Goal: Task Accomplishment & Management: Complete application form

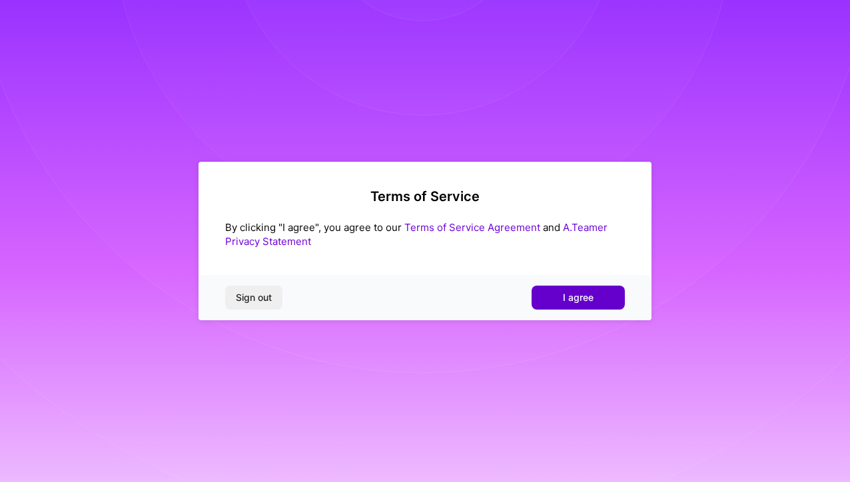
click at [594, 296] on button "I agree" at bounding box center [578, 298] width 93 height 24
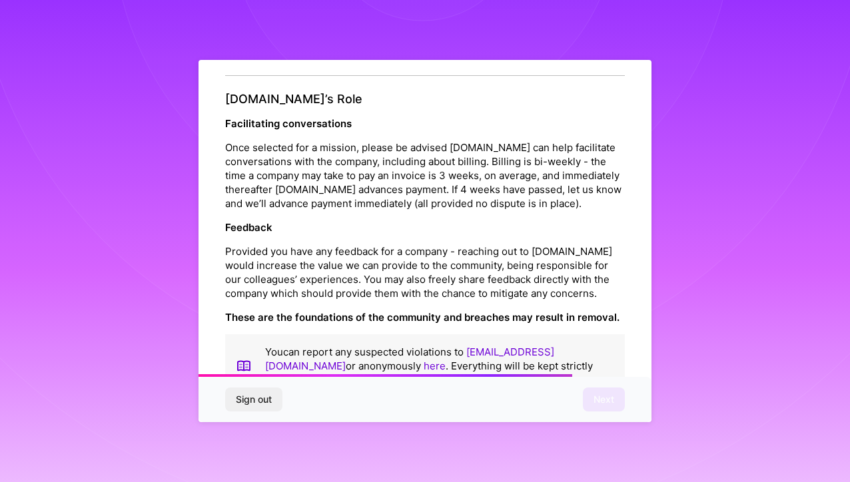
scroll to position [1471, 0]
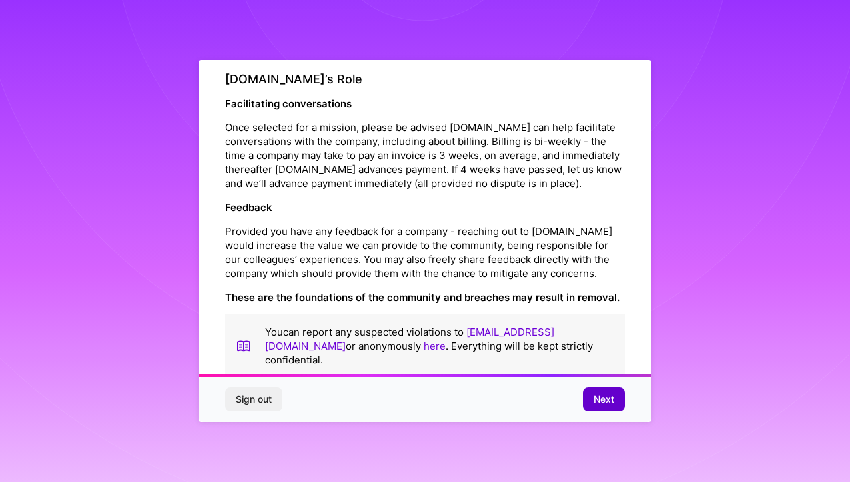
click at [592, 391] on button "Next" at bounding box center [604, 400] width 42 height 24
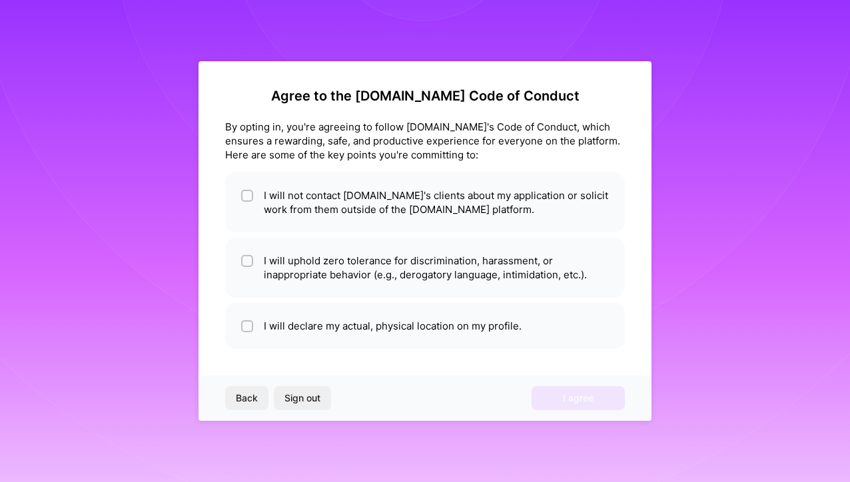
scroll to position [0, 0]
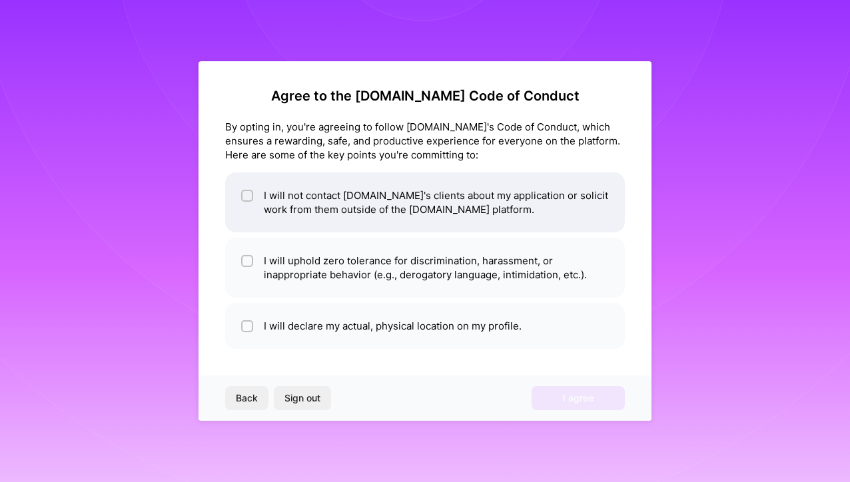
click at [247, 192] on div at bounding box center [247, 196] width 12 height 12
checkbox input "true"
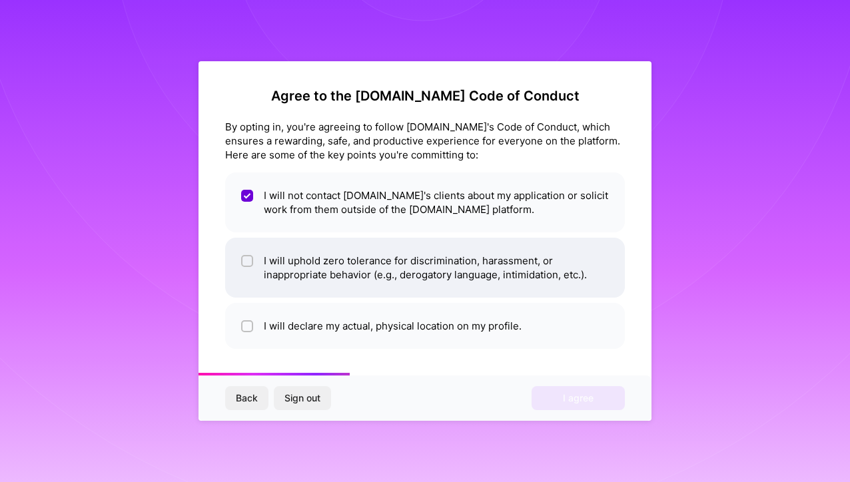
click at [250, 265] on input "checkbox" at bounding box center [248, 261] width 9 height 9
checkbox input "true"
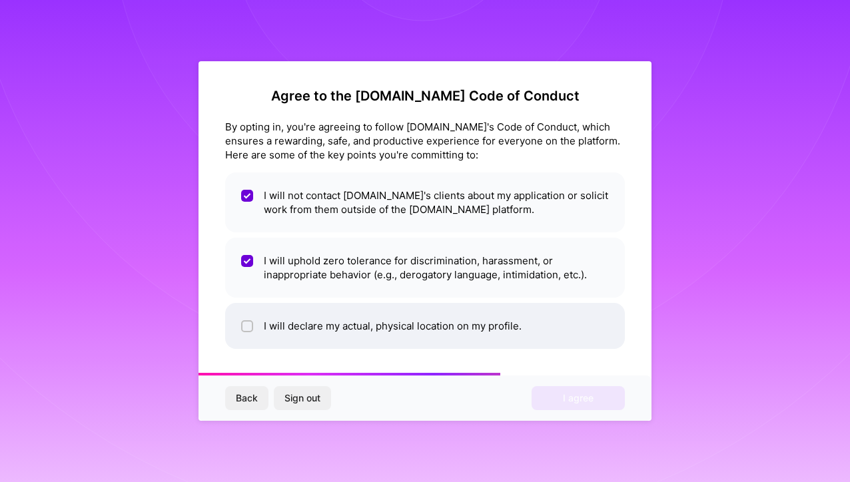
click at [241, 328] on div at bounding box center [247, 327] width 12 height 12
checkbox input "true"
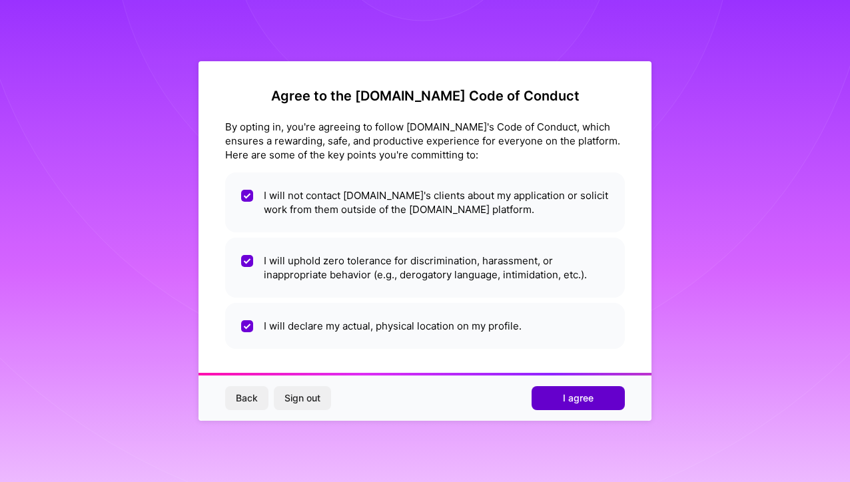
click at [549, 394] on button "I agree" at bounding box center [578, 399] width 93 height 24
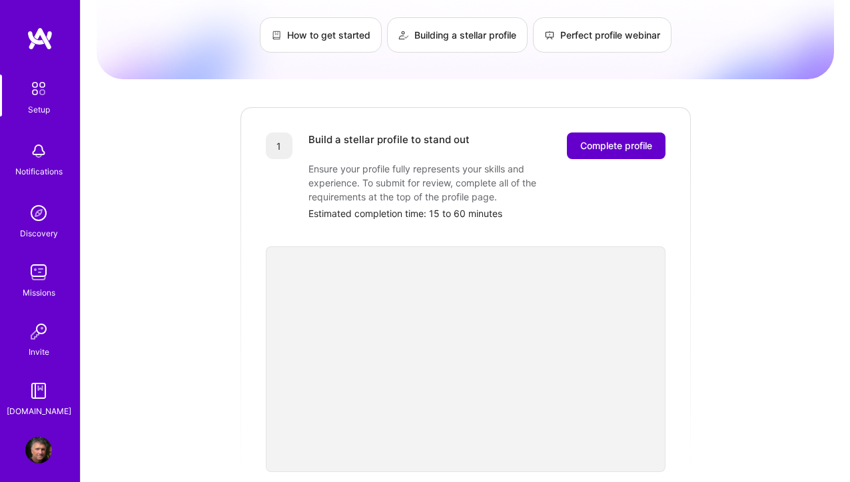
scroll to position [93, 0]
click at [628, 133] on button "Complete profile" at bounding box center [616, 146] width 99 height 27
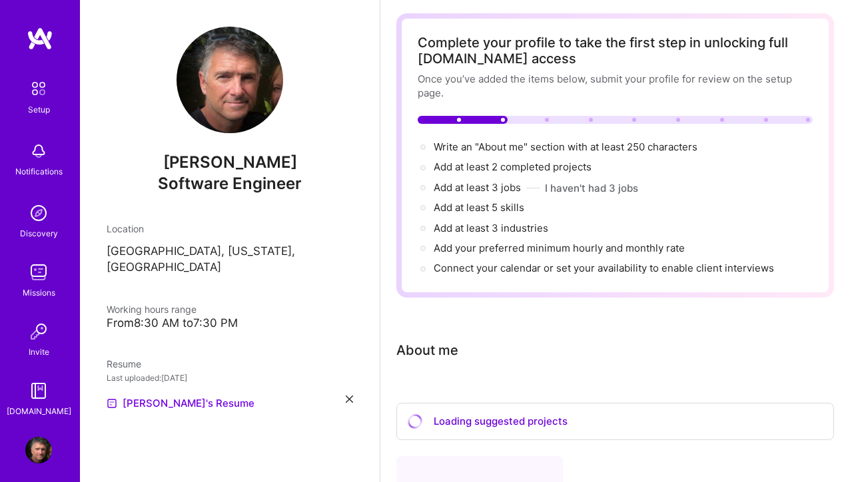
scroll to position [51, 0]
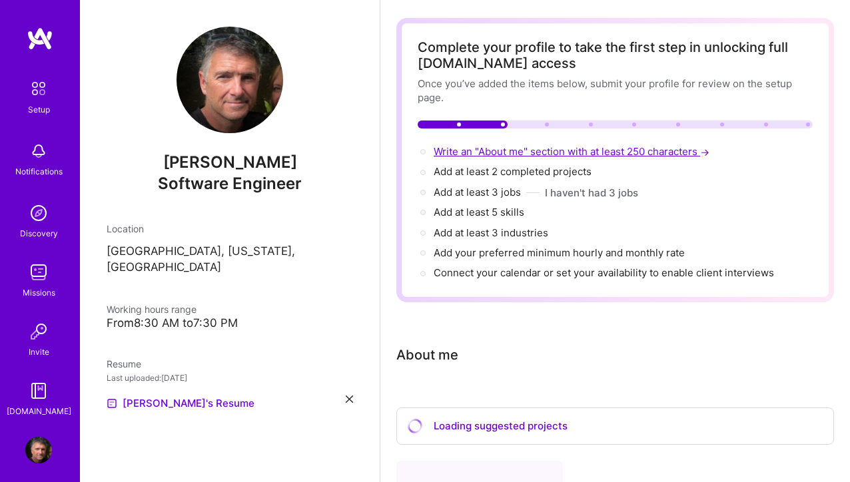
click at [517, 153] on span "Write an "About me" section with at least 250 characters →" at bounding box center [573, 151] width 279 height 13
select select "US"
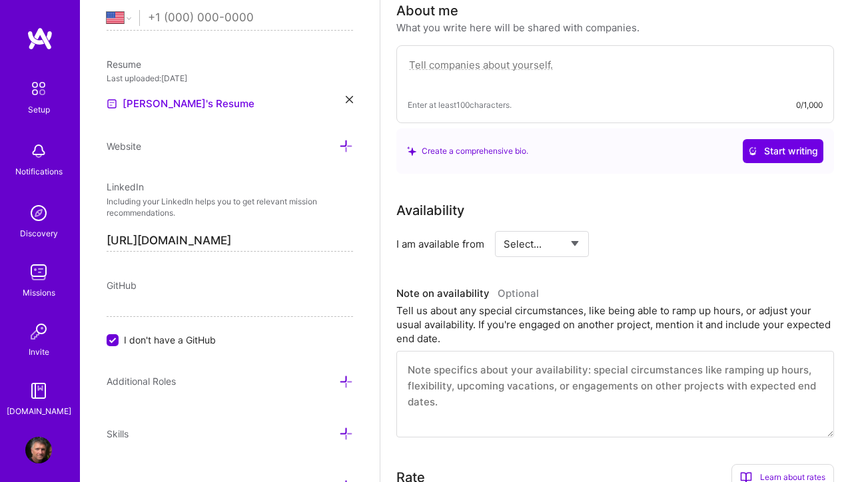
scroll to position [396, 0]
click at [115, 341] on input "I don't have a GitHub" at bounding box center [114, 341] width 12 height 12
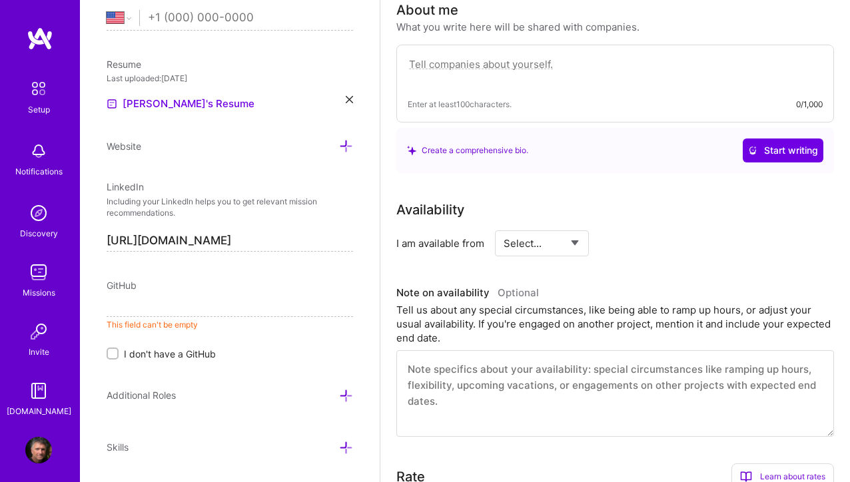
click at [141, 309] on input at bounding box center [230, 306] width 247 height 21
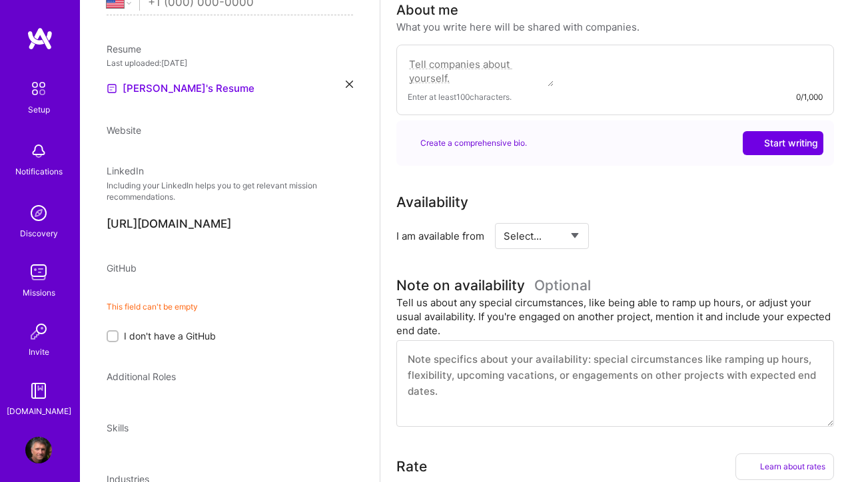
select select "US"
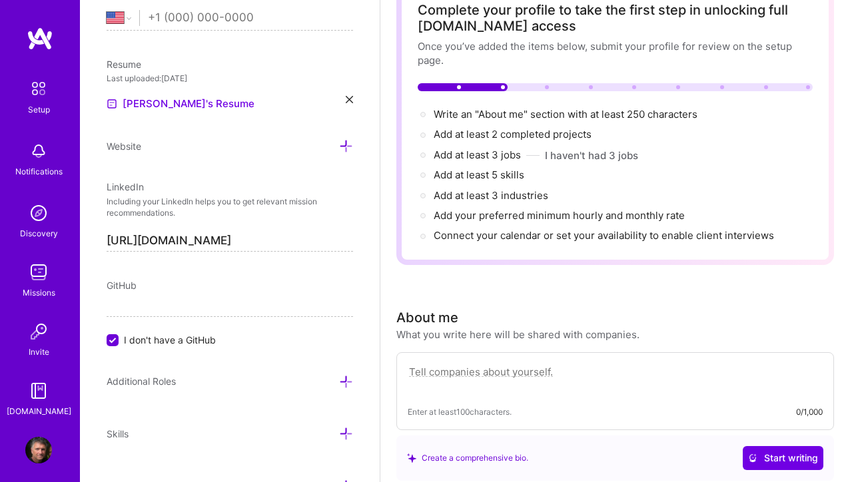
scroll to position [539, 0]
click at [117, 335] on input "I don't have a GitHub" at bounding box center [114, 341] width 12 height 12
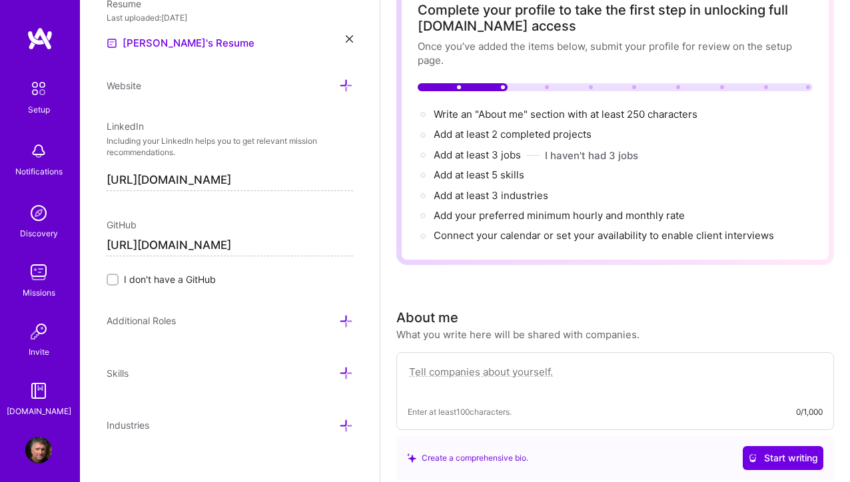
scroll to position [614, 0]
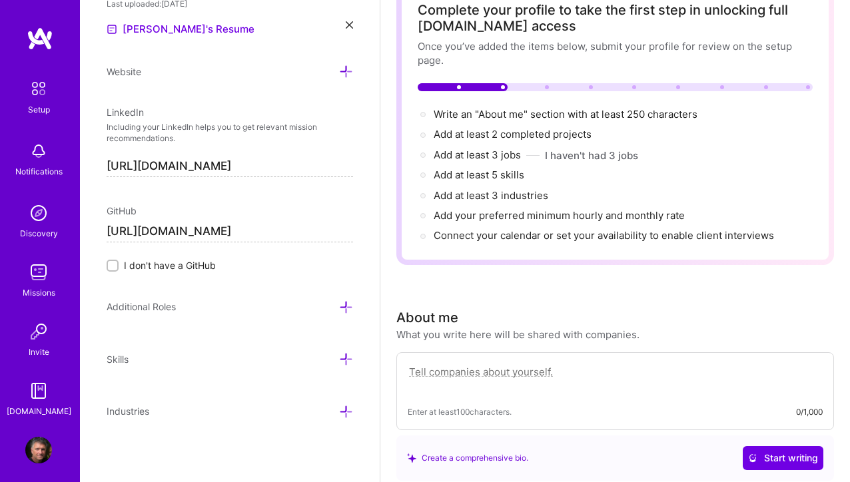
type input "[URL][DOMAIN_NAME]"
click at [349, 410] on icon at bounding box center [346, 412] width 14 height 14
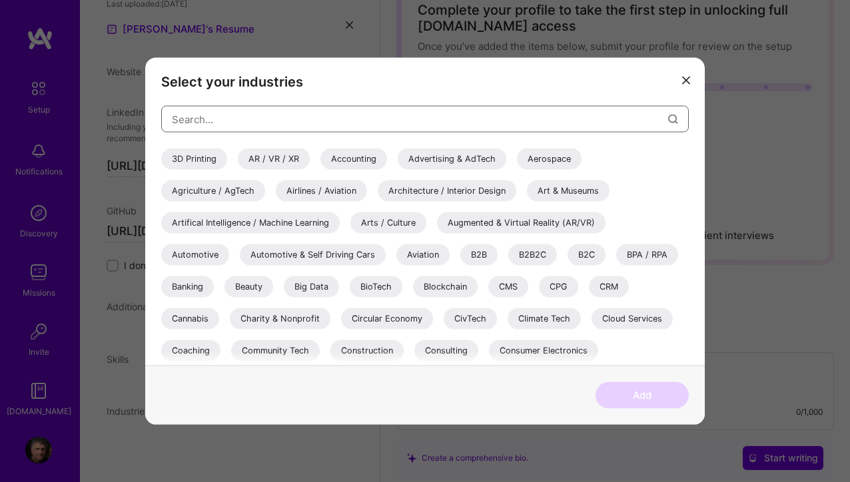
click at [237, 123] on input "modal" at bounding box center [420, 119] width 496 height 34
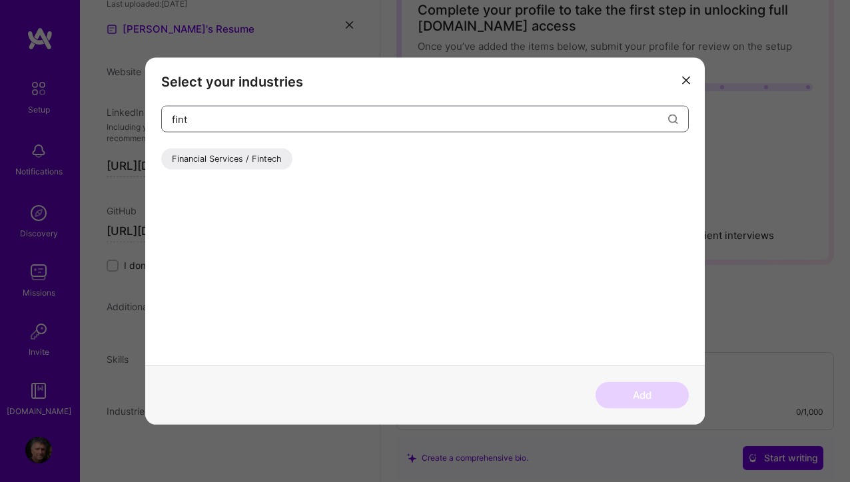
type input "fint"
click at [199, 157] on div "Financial Services / Fintech" at bounding box center [226, 159] width 131 height 21
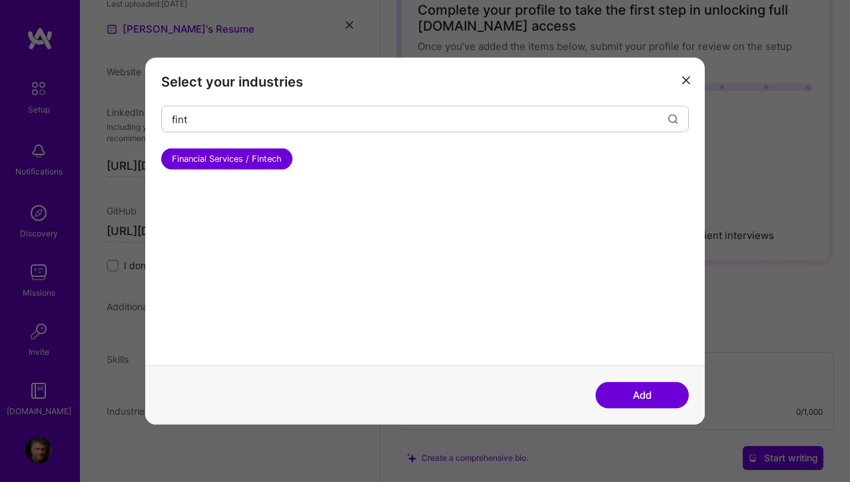
click at [656, 387] on button "Add" at bounding box center [642, 395] width 93 height 27
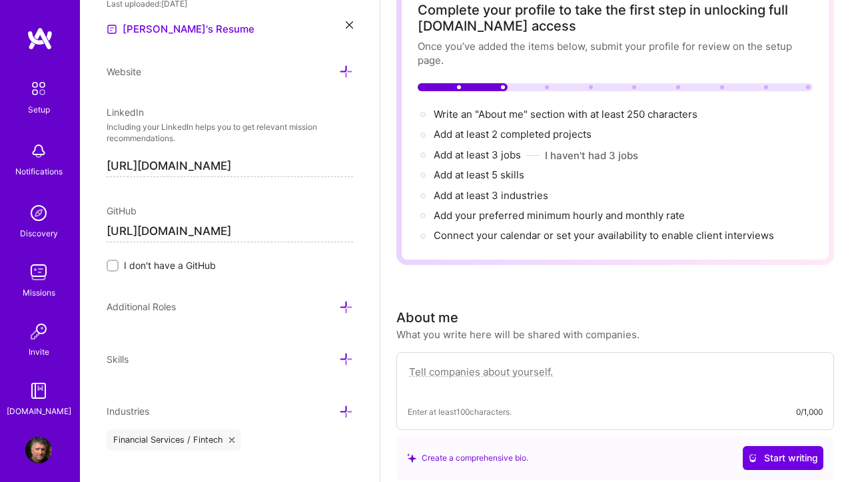
click at [346, 413] on icon at bounding box center [346, 412] width 14 height 14
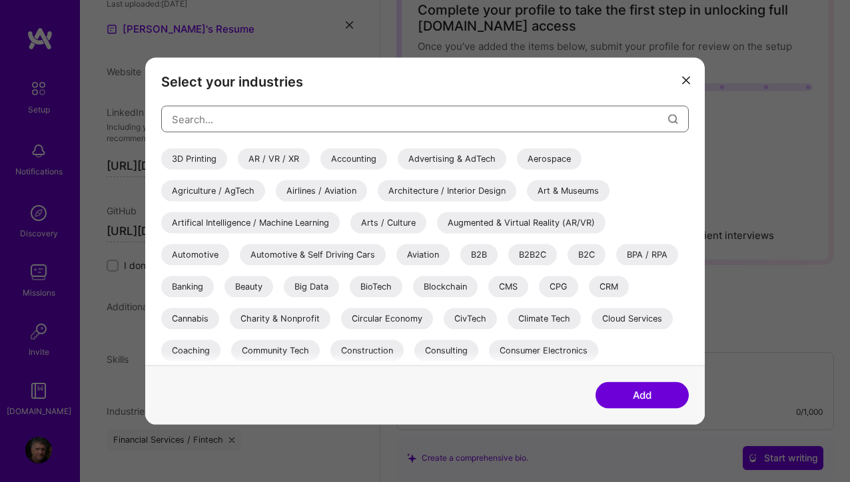
click at [247, 116] on input "modal" at bounding box center [420, 119] width 496 height 34
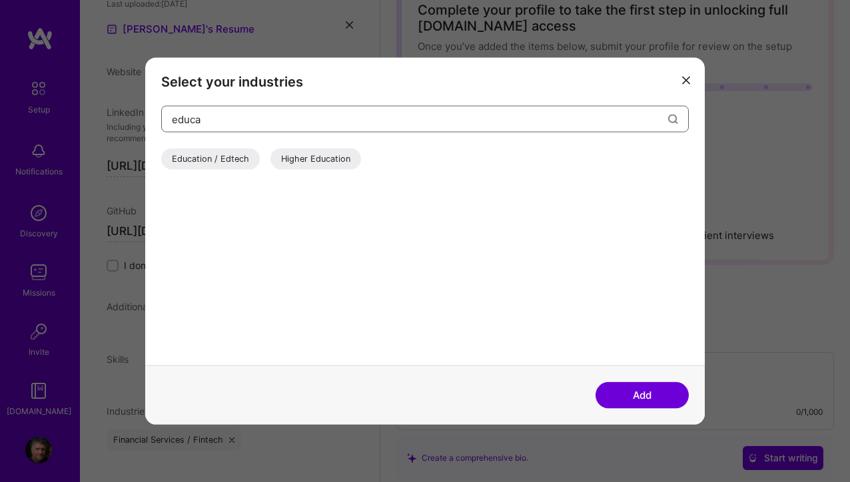
type input "educa"
click at [223, 155] on div "Education / Edtech" at bounding box center [210, 159] width 99 height 21
click at [637, 398] on button "Add" at bounding box center [642, 395] width 93 height 27
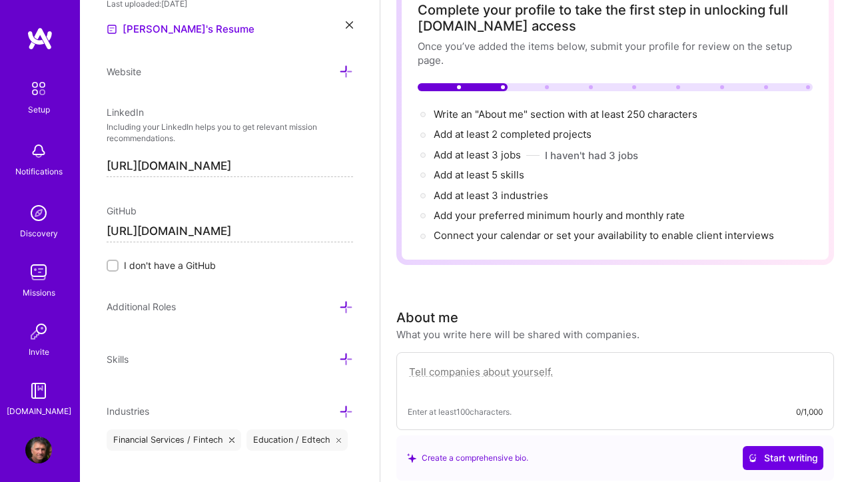
click at [347, 414] on icon at bounding box center [346, 412] width 14 height 14
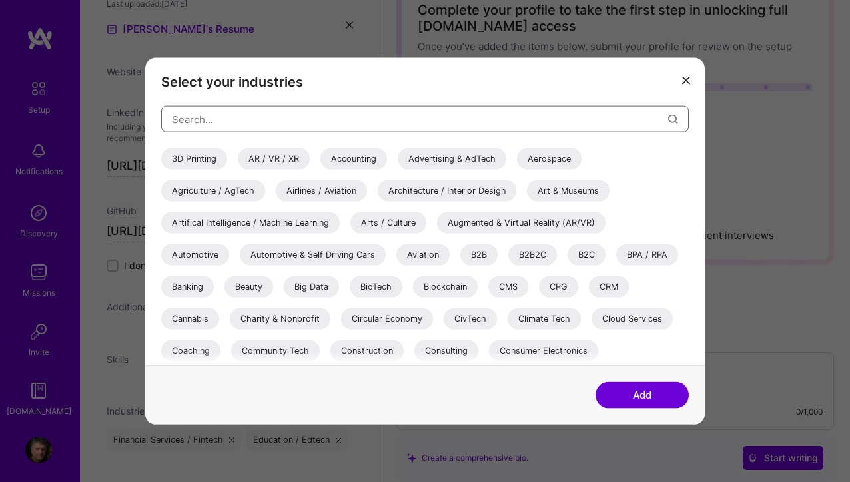
click at [313, 117] on input "modal" at bounding box center [420, 119] width 496 height 34
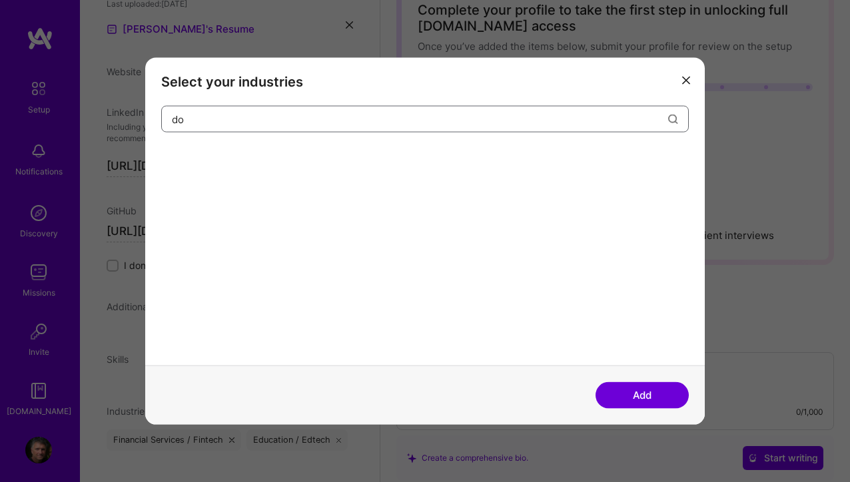
type input "d"
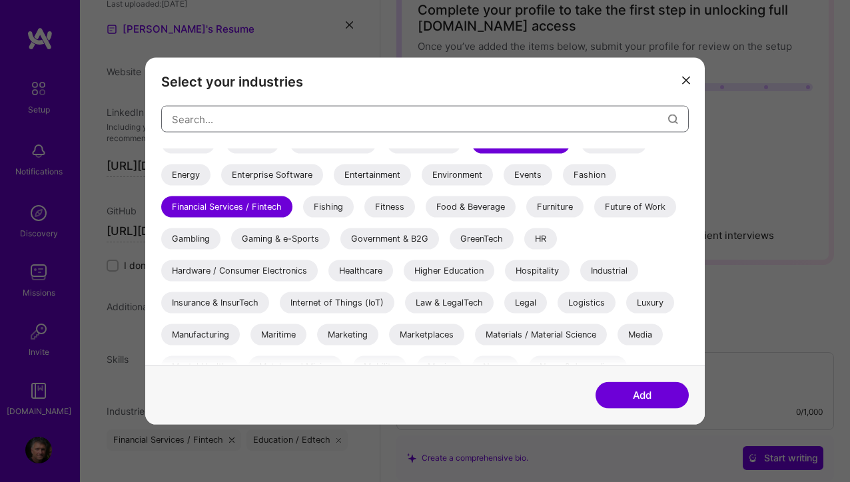
scroll to position [273, 0]
click at [309, 173] on div "Enterprise Software" at bounding box center [272, 173] width 102 height 21
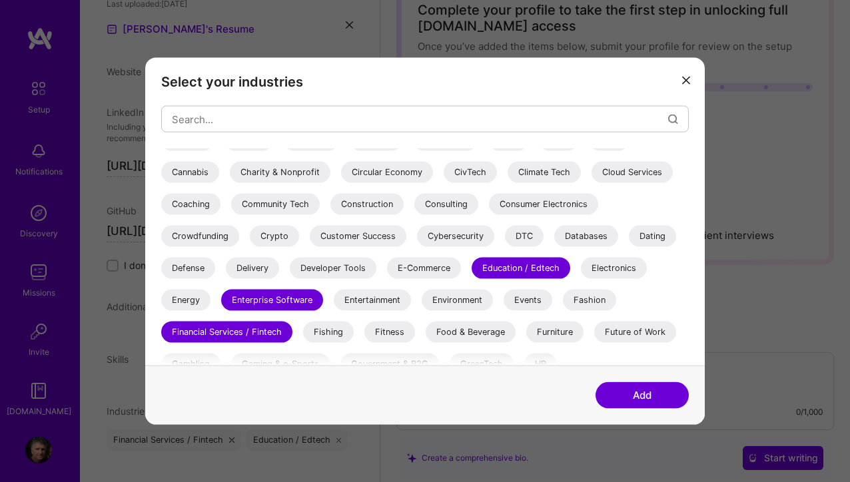
scroll to position [145, 0]
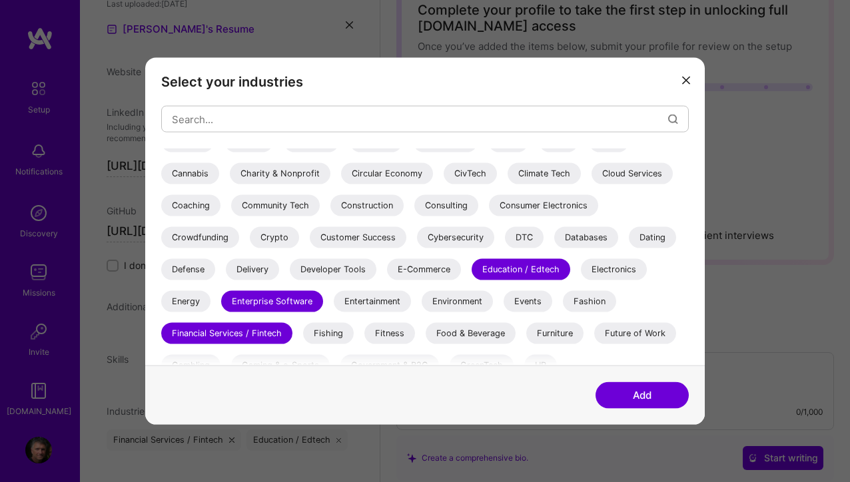
click at [470, 202] on div "Consulting" at bounding box center [446, 205] width 64 height 21
click at [631, 394] on button "Add" at bounding box center [642, 395] width 93 height 27
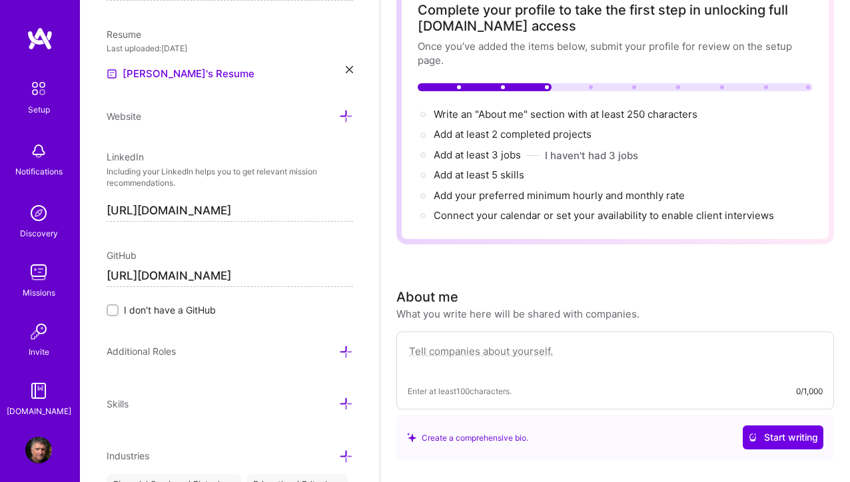
scroll to position [565, 0]
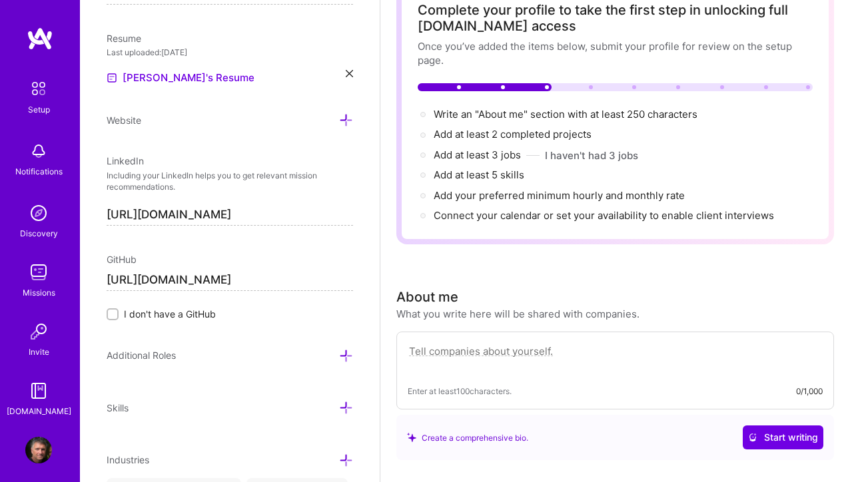
click at [486, 347] on textarea at bounding box center [615, 358] width 415 height 31
paste textarea "I’m a senior front-end and AI systems engineer with 25+ years delivering enterp…"
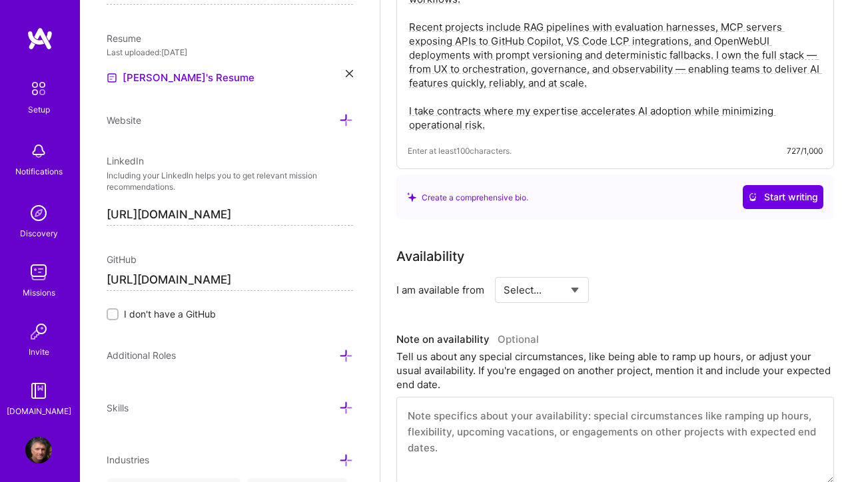
scroll to position [483, 0]
type textarea "I’m a senior front-end and AI systems engineer with 25+ years delivering enterp…"
click at [570, 289] on select "Select... Right Now Future Date Not Available" at bounding box center [542, 290] width 77 height 34
select select "Right Now"
click option "Right Now" at bounding box center [0, 0] width 0 height 0
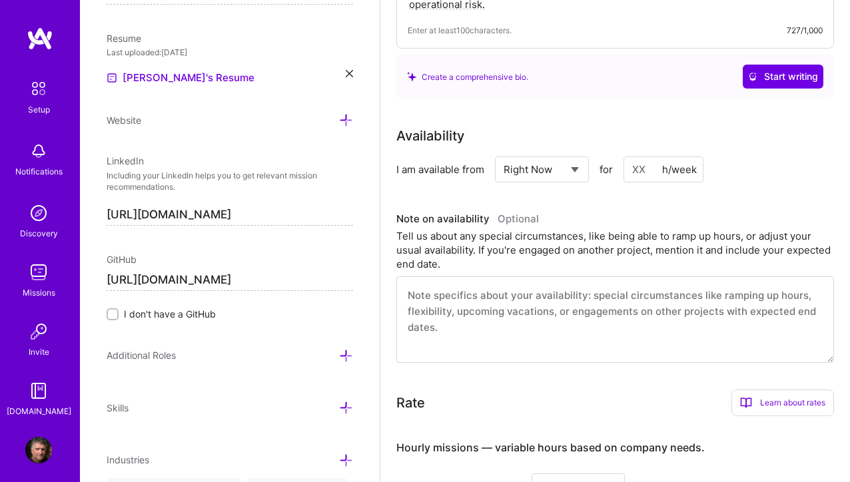
scroll to position [604, 0]
click at [650, 170] on input at bounding box center [664, 169] width 80 height 26
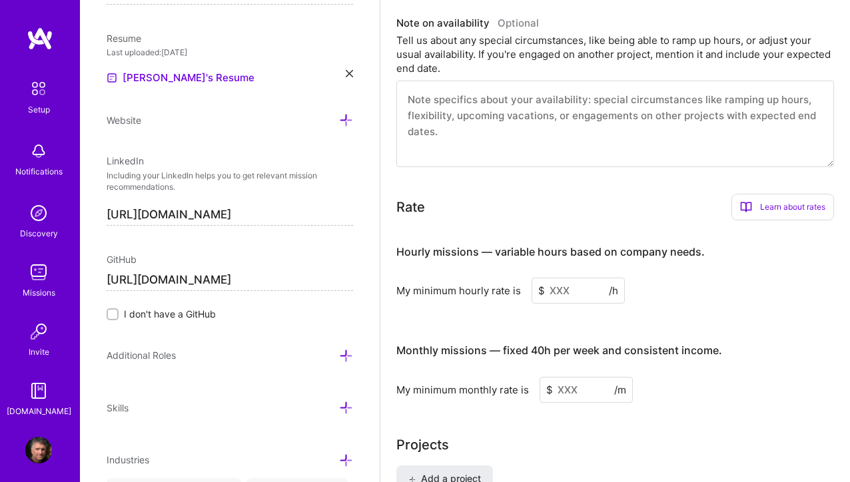
scroll to position [801, 0]
type input "20"
click at [566, 299] on input at bounding box center [578, 290] width 93 height 26
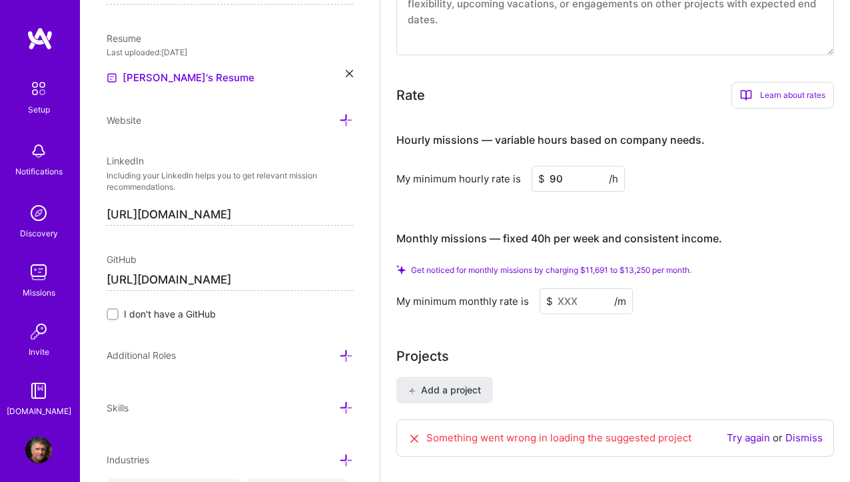
scroll to position [916, 0]
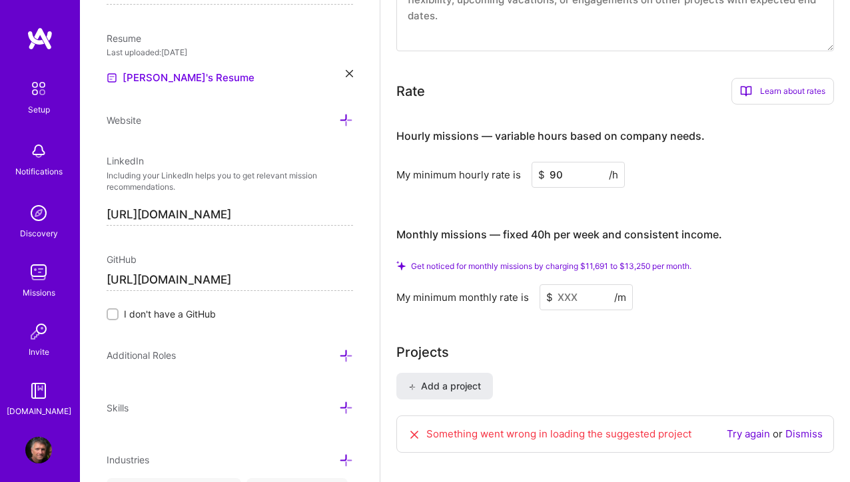
type input "90"
click at [607, 298] on input at bounding box center [586, 298] width 93 height 26
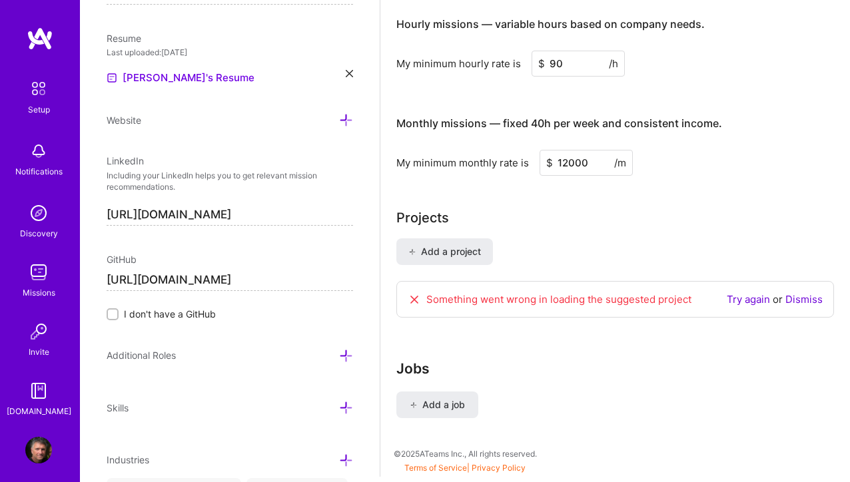
scroll to position [1006, 0]
type input "12000"
click at [760, 304] on link "Try again" at bounding box center [748, 300] width 43 height 13
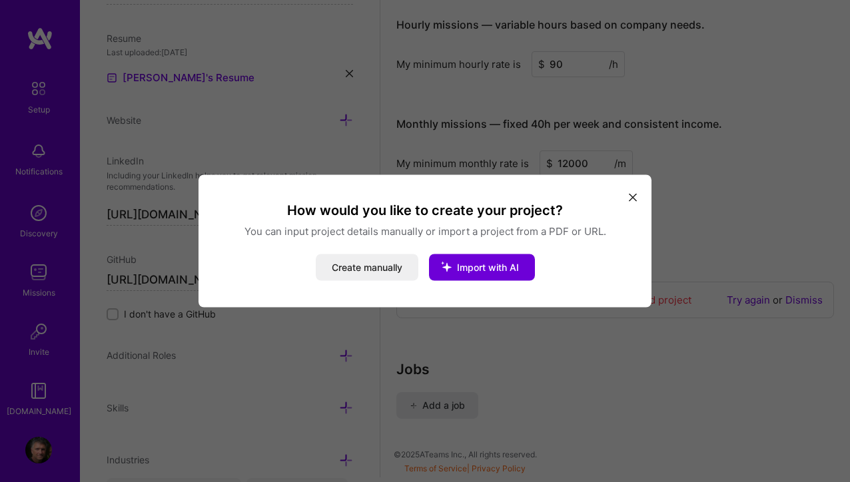
click at [637, 204] on button "modal" at bounding box center [633, 197] width 16 height 22
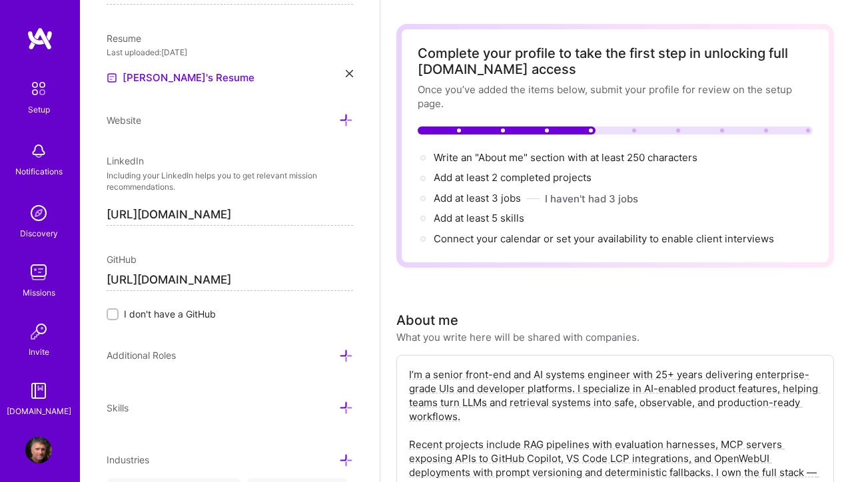
scroll to position [0, 0]
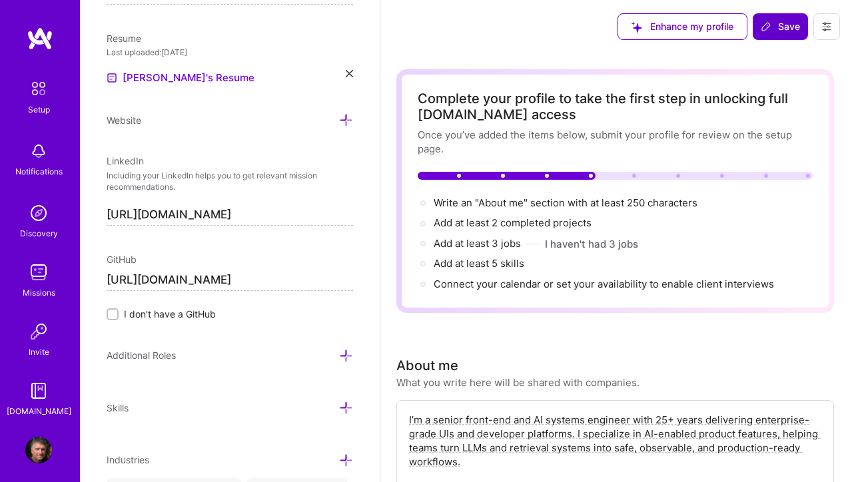
click at [772, 31] on span "Save" at bounding box center [780, 26] width 39 height 13
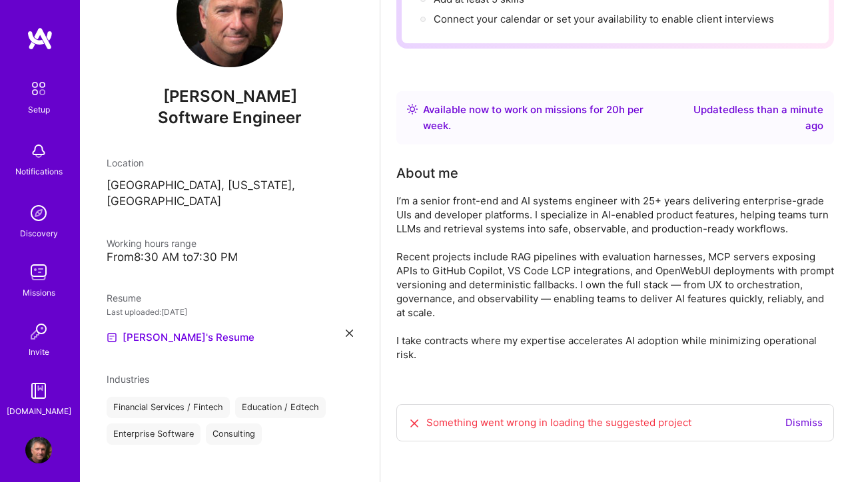
scroll to position [279, 0]
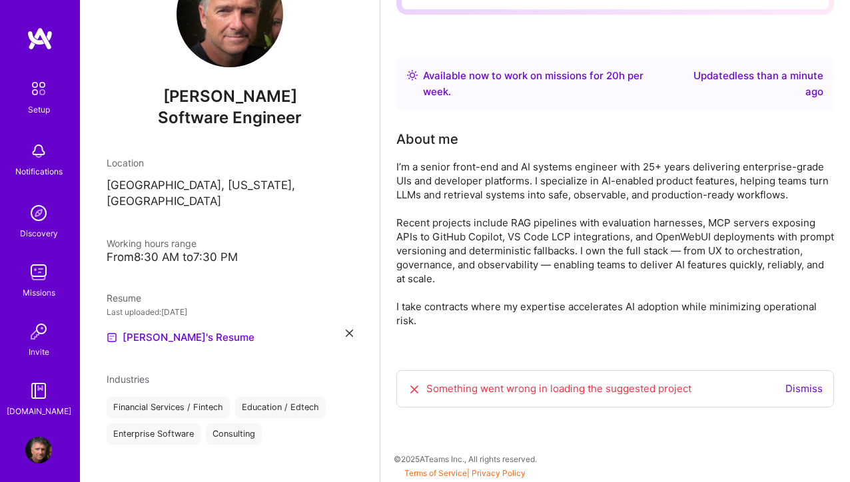
click at [805, 391] on link "Dismiss" at bounding box center [804, 389] width 37 height 13
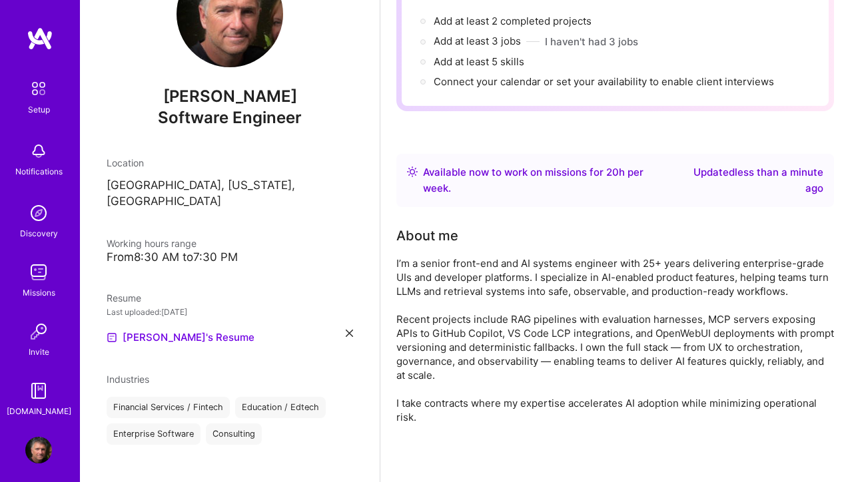
scroll to position [0, 0]
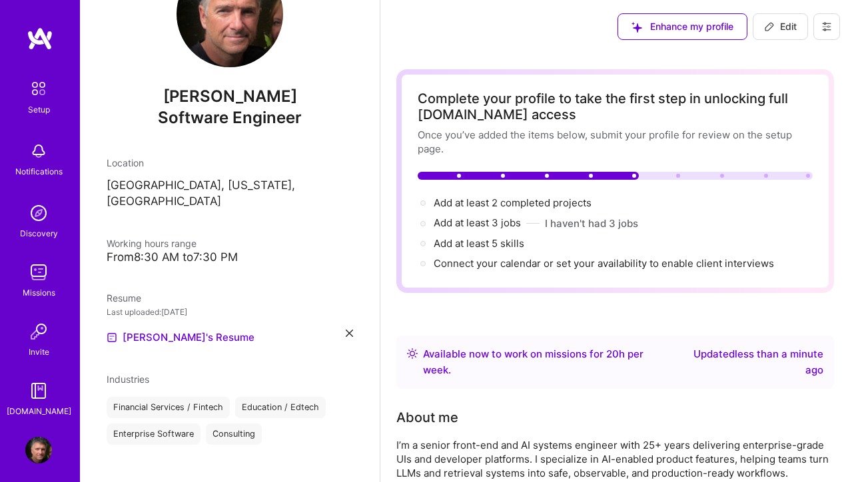
click at [780, 27] on span "Edit" at bounding box center [780, 26] width 33 height 13
select select "US"
select select "Right Now"
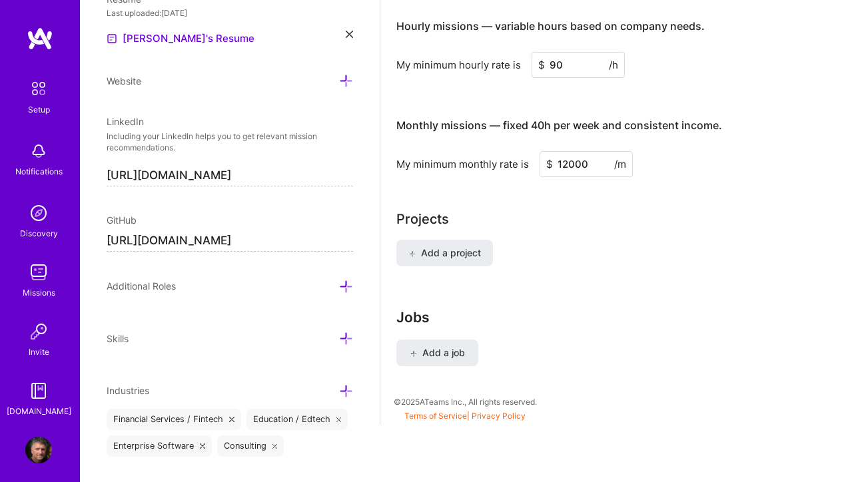
scroll to position [990, 0]
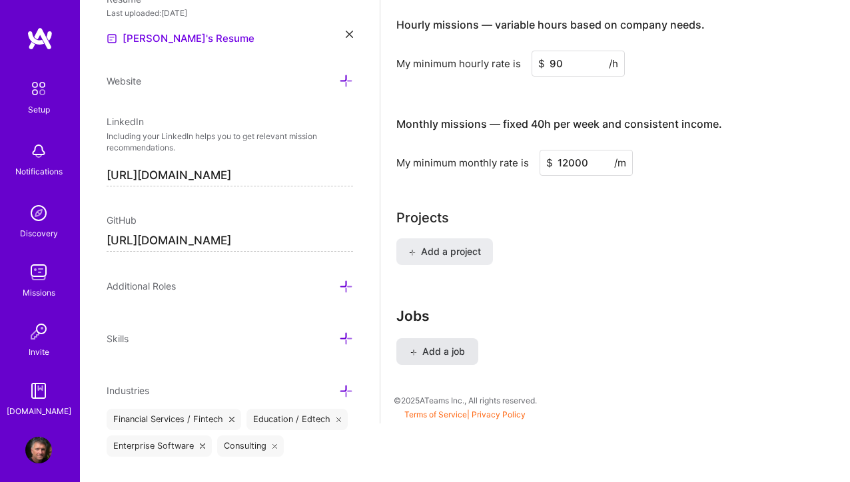
click at [465, 351] on button "Add a job" at bounding box center [437, 352] width 82 height 27
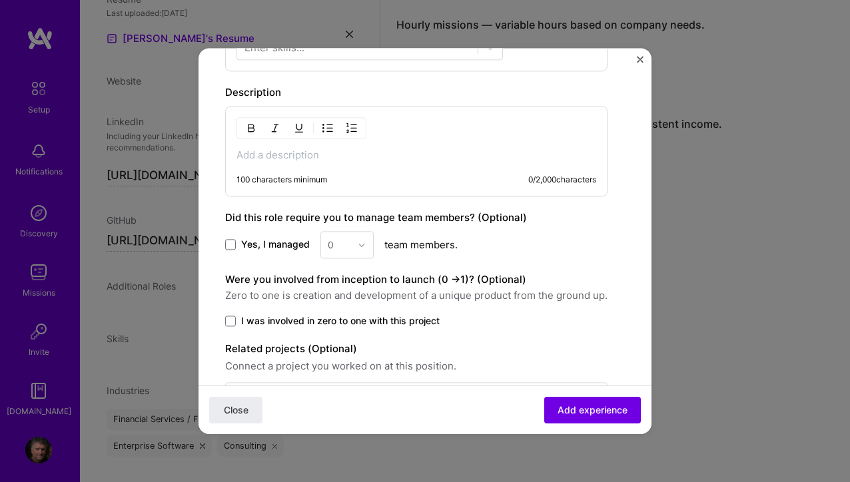
scroll to position [518, 0]
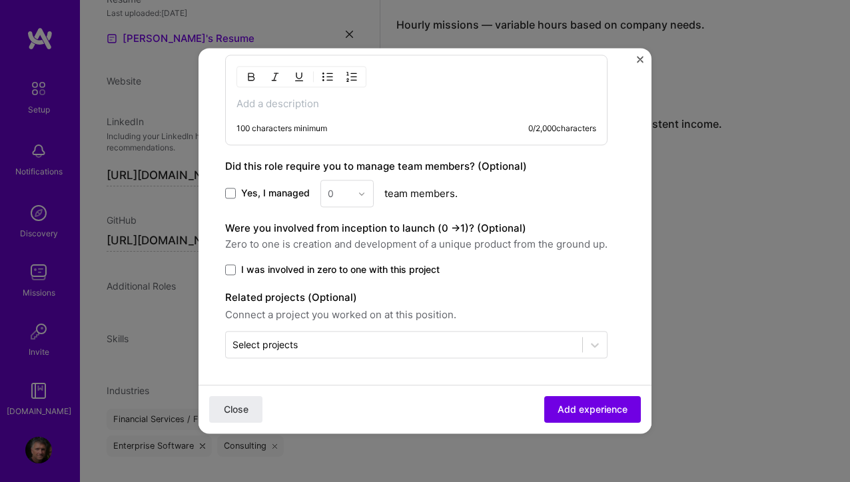
click at [640, 57] on img "Close" at bounding box center [640, 59] width 7 height 7
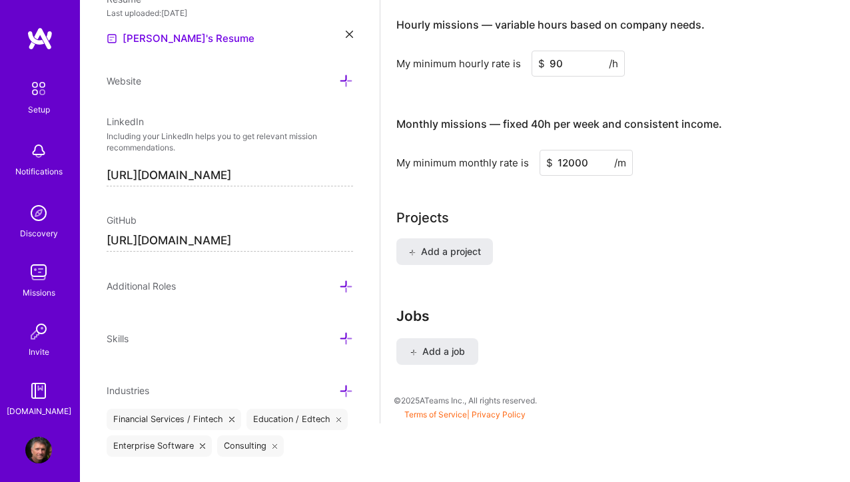
click at [40, 105] on div "Setup" at bounding box center [39, 110] width 22 height 14
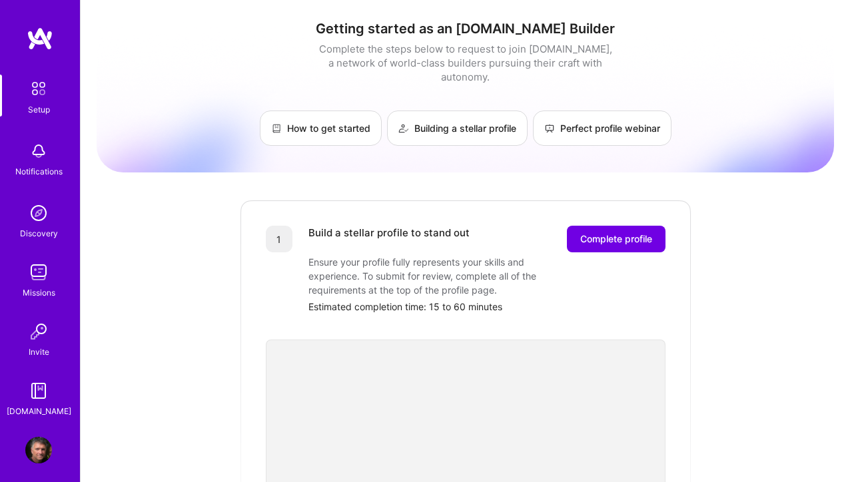
click at [43, 388] on img at bounding box center [38, 391] width 27 height 27
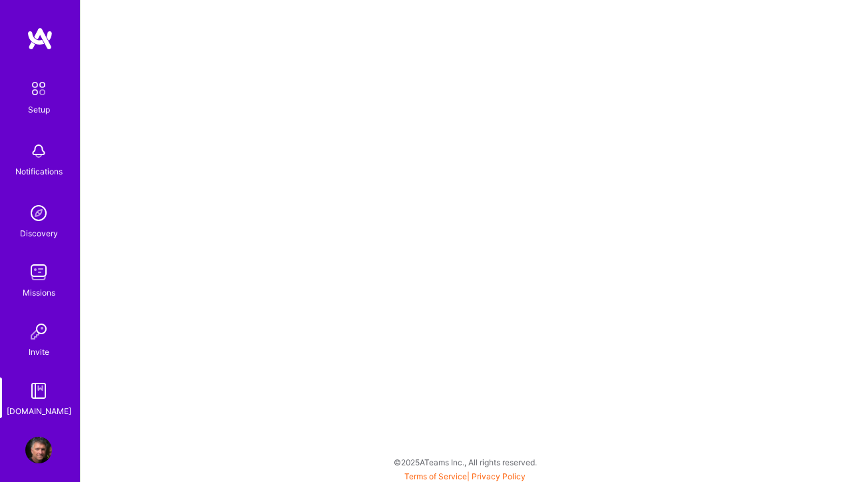
click at [44, 330] on img at bounding box center [38, 332] width 27 height 27
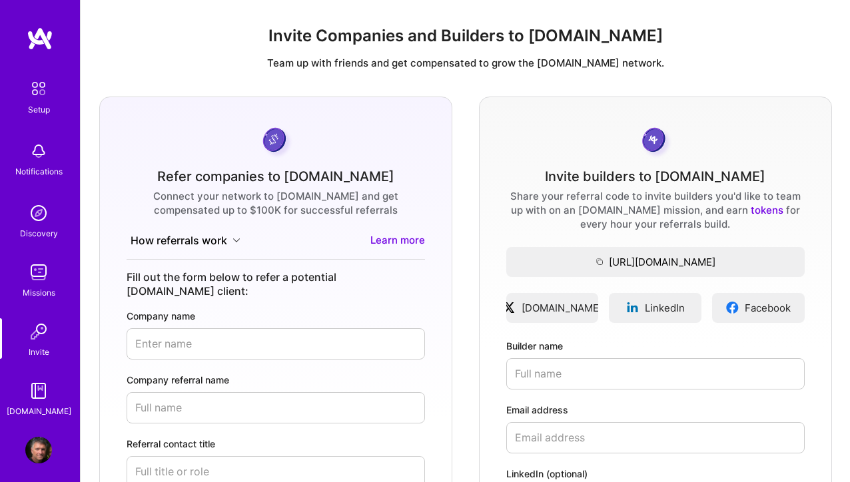
click at [34, 273] on img at bounding box center [38, 272] width 27 height 27
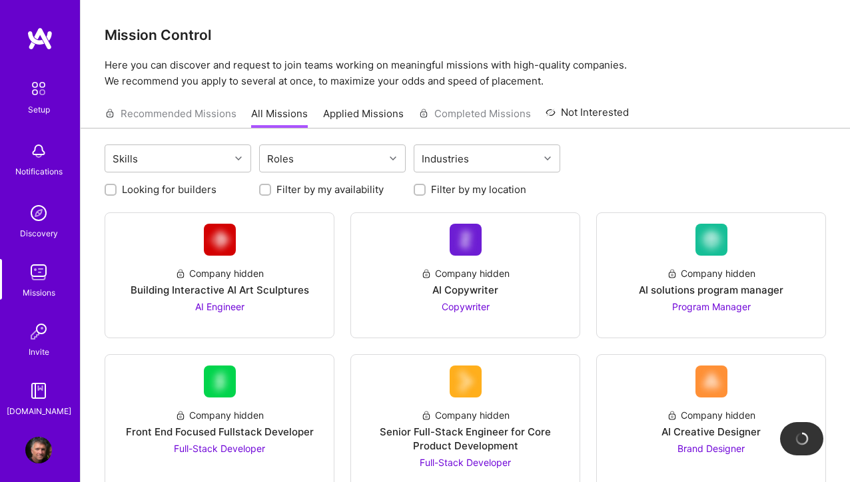
click at [43, 235] on div "Discovery" at bounding box center [39, 234] width 38 height 14
